Goal: Information Seeking & Learning: Learn about a topic

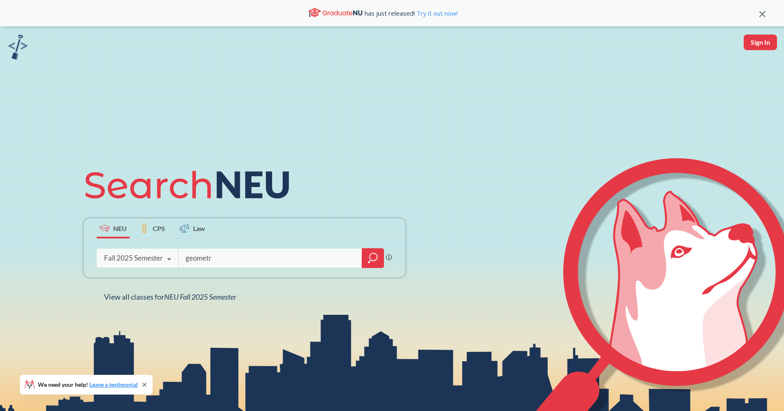
type input "geometry"
type input "PL"
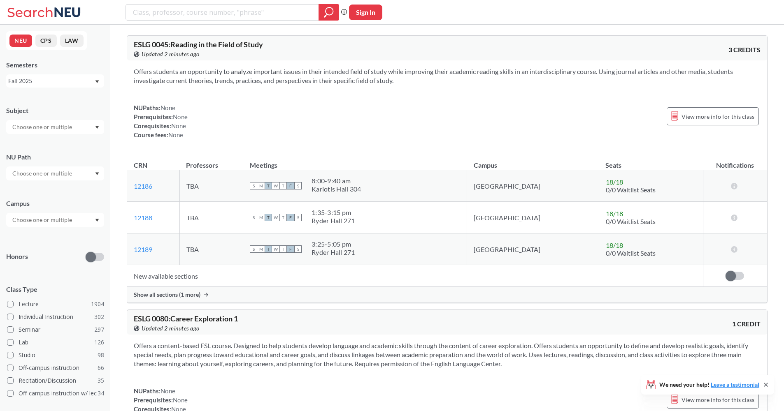
click at [65, 130] on input "text" at bounding box center [42, 127] width 69 height 10
click at [70, 168] on div "MATH ( 68 ) Mathematics" at bounding box center [55, 177] width 98 height 23
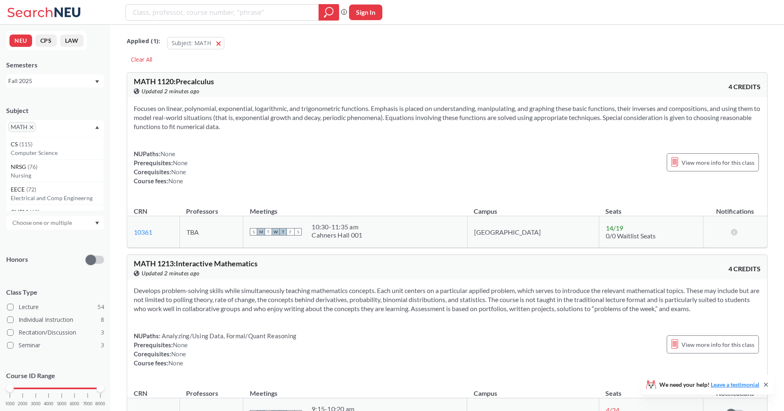
click at [198, 116] on section "Focuses on linear, polynomial, exponential, logarithmic, and trigonometric func…" at bounding box center [447, 117] width 627 height 27
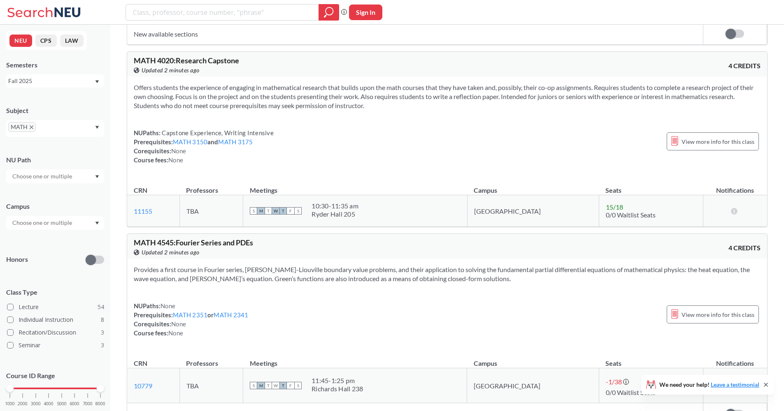
scroll to position [5934, 0]
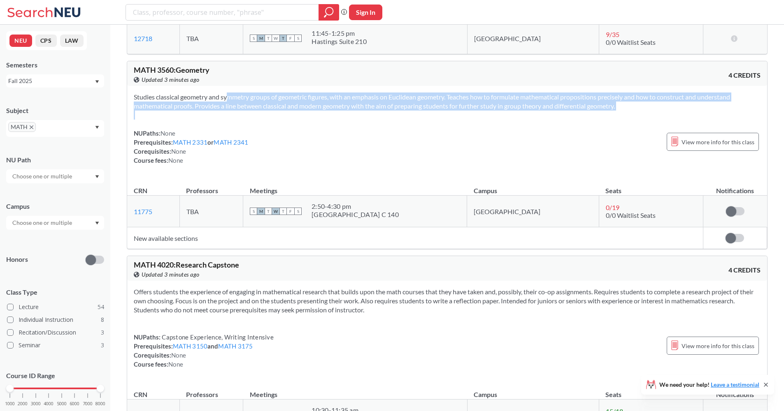
drag, startPoint x: 210, startPoint y: 131, endPoint x: 214, endPoint y: 105, distance: 26.6
click at [214, 105] on div "Studies classical geometry and symmetry groups of geometric figures, with an em…" at bounding box center [447, 132] width 640 height 92
click at [214, 107] on section "Studies classical geometry and symmetry groups of geometric figures, with an em…" at bounding box center [447, 102] width 627 height 18
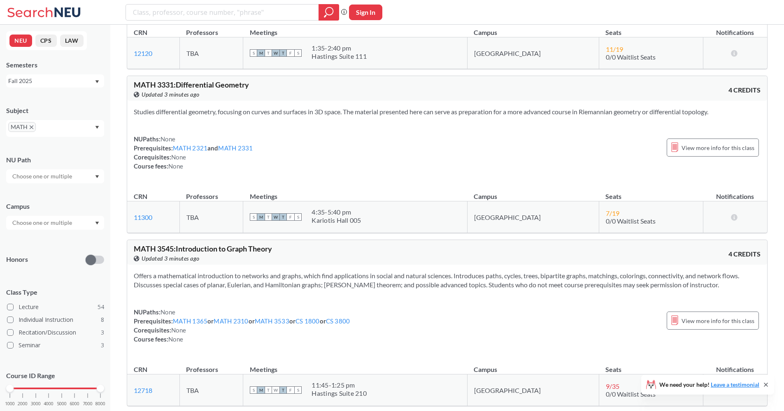
scroll to position [5560, 0]
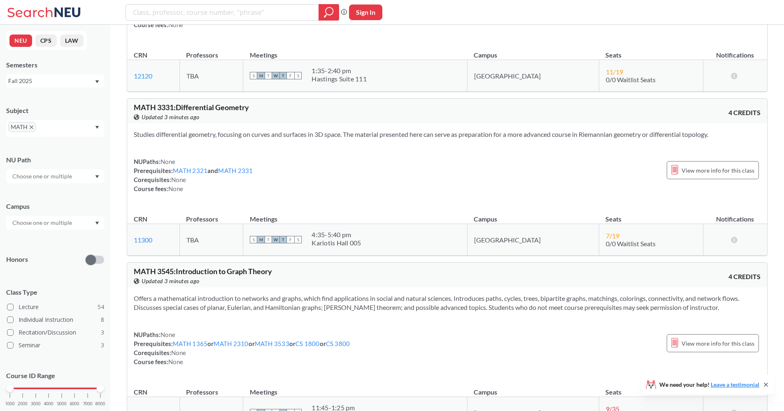
click at [32, 126] on icon "X to remove pill" at bounding box center [32, 127] width 4 height 4
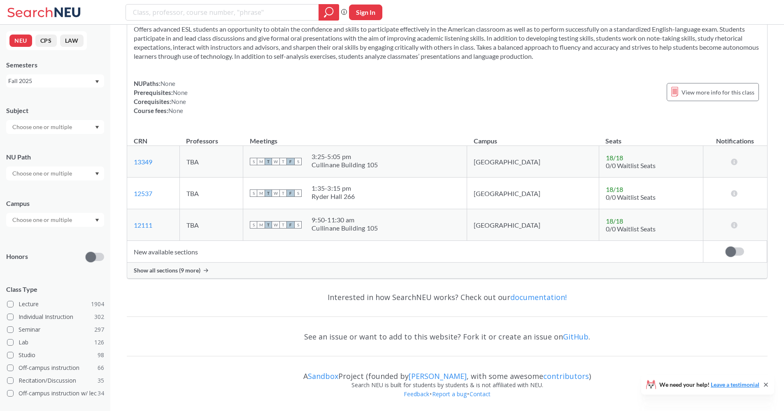
scroll to position [2425, 0]
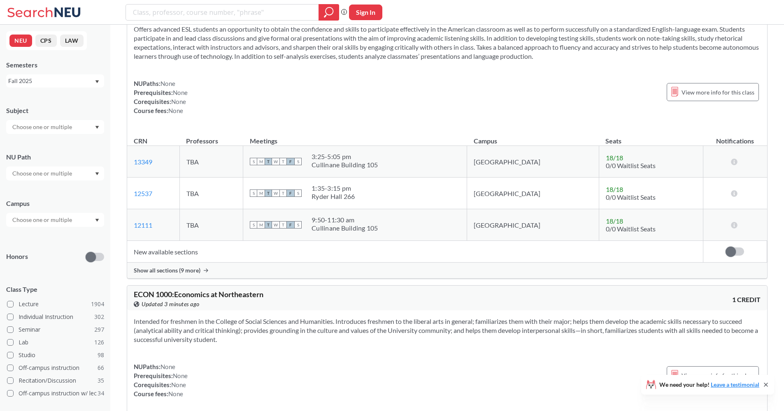
click at [39, 125] on input "text" at bounding box center [42, 127] width 69 height 10
click at [51, 138] on div "CS ( 115 )" at bounding box center [57, 141] width 93 height 9
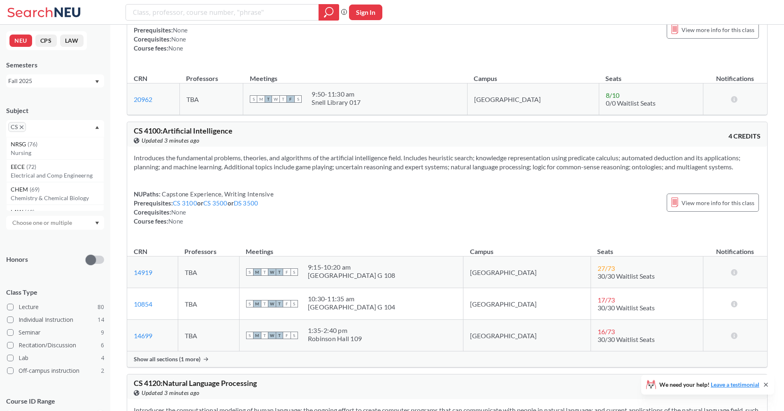
scroll to position [5447, 0]
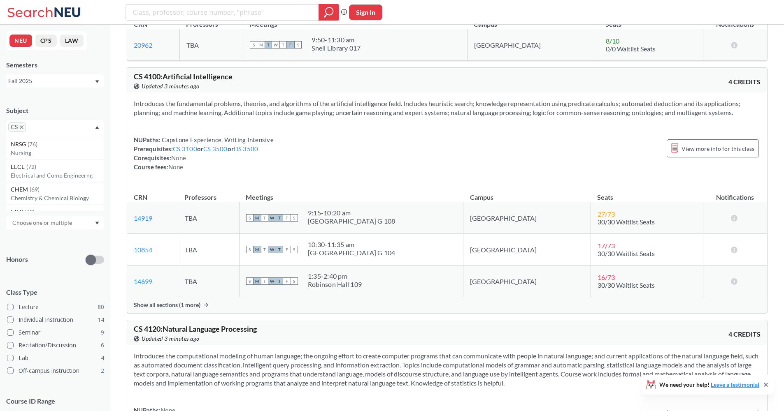
click at [310, 305] on div "Show all sections (1 more)" at bounding box center [447, 305] width 640 height 16
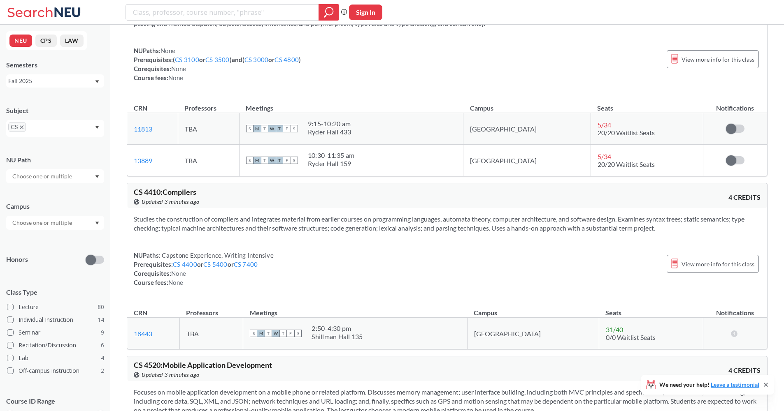
scroll to position [6606, 0]
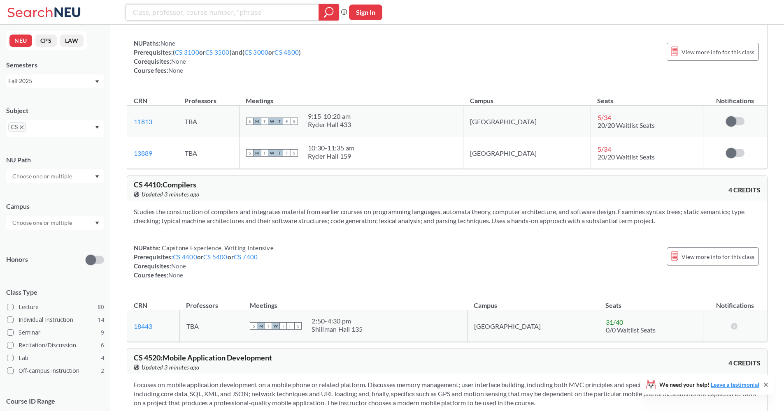
click at [173, 14] on input "search" at bounding box center [222, 12] width 181 height 14
type input "5400"
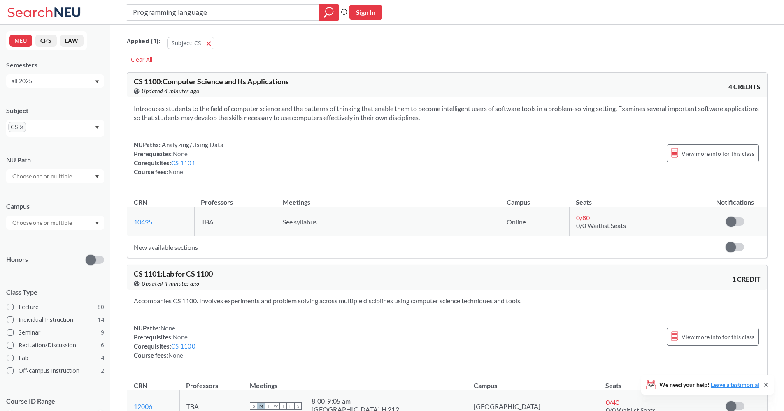
type input "Programming languages"
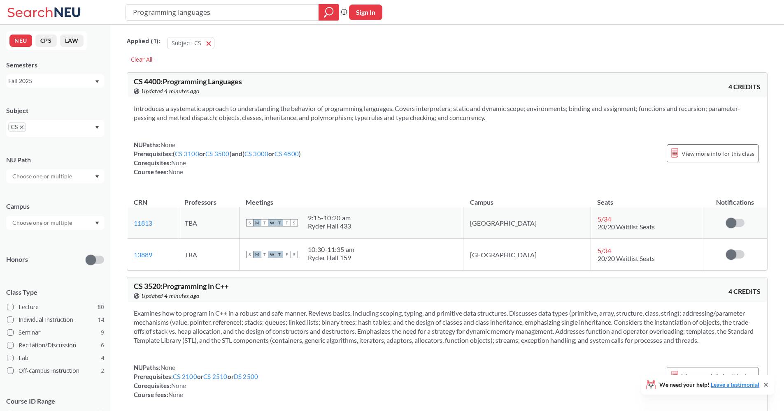
scroll to position [92, 0]
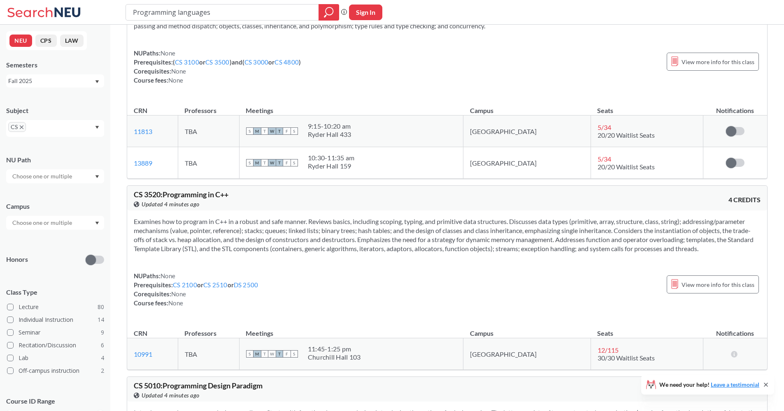
click at [239, 169] on td "TBA" at bounding box center [208, 163] width 61 height 32
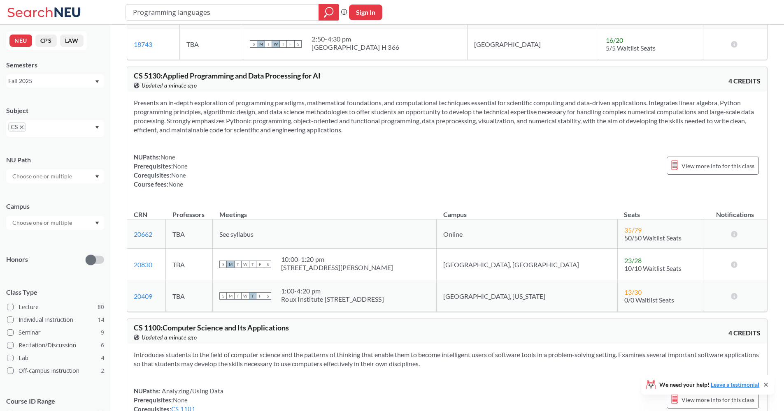
scroll to position [976, 0]
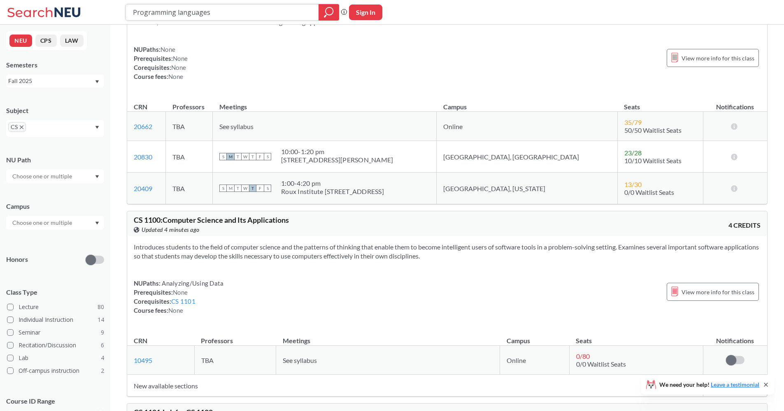
drag, startPoint x: 247, startPoint y: 11, endPoint x: 97, endPoint y: 6, distance: 149.8
click at [98, 7] on div "Programming languages Phrase search guarantees the exact search appears in the …" at bounding box center [392, 12] width 784 height 25
type input "geometry"
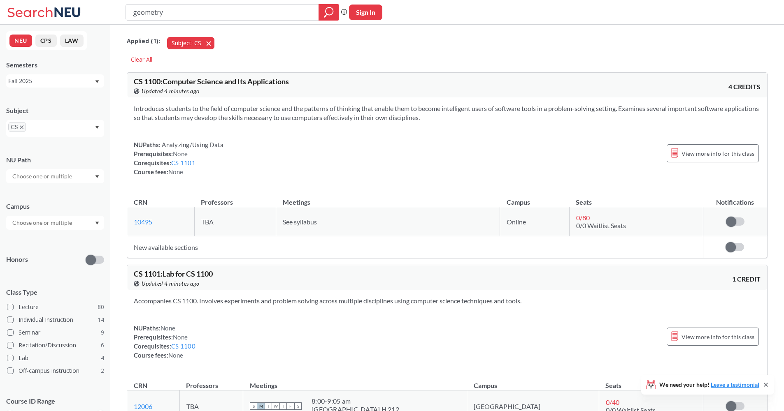
click at [211, 43] on span "button" at bounding box center [211, 43] width 0 height 8
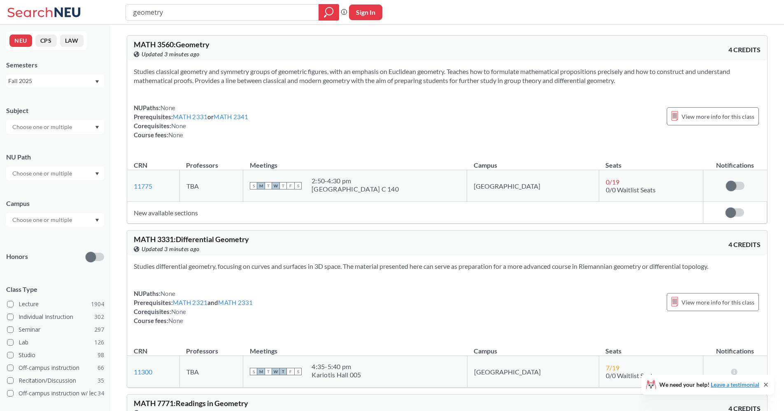
click at [587, 18] on div "geometry Phrase search guarantees the exact search appears in the results. Ex. …" at bounding box center [392, 12] width 784 height 25
type input "geometryz"
click at [436, 12] on div "Phrase search guarantees the exact search appears in the results. Ex. If you wa…" at bounding box center [392, 12] width 784 height 25
click at [583, 57] on div "MATH 3560 : Geometry View this course on Banner. Updated 4 minutes ago 4 CREDITS" at bounding box center [447, 48] width 640 height 25
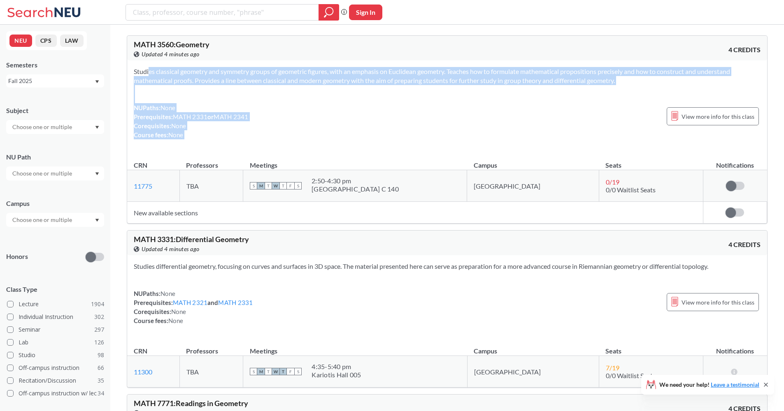
drag, startPoint x: 554, startPoint y: 106, endPoint x: 573, endPoint y: 61, distance: 48.3
click at [573, 61] on div "Studies classical geometry and symmetry groups of geometric figures, with an em…" at bounding box center [447, 106] width 640 height 92
